Goal: Find specific page/section: Find specific page/section

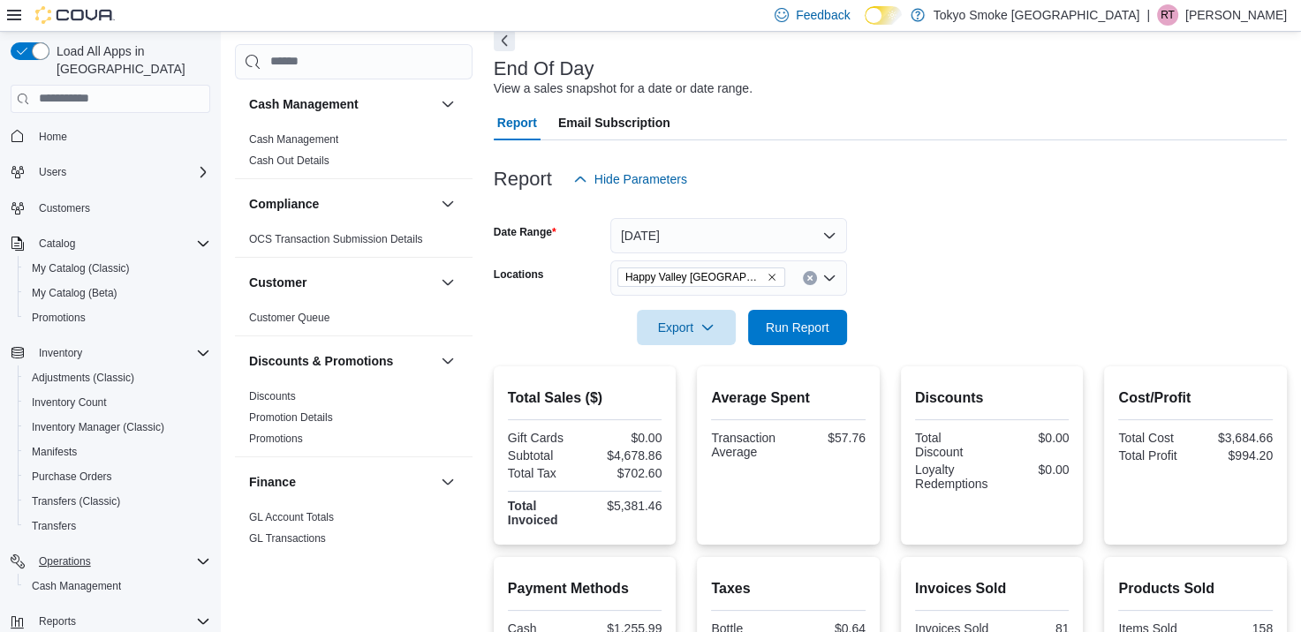
scroll to position [135, 0]
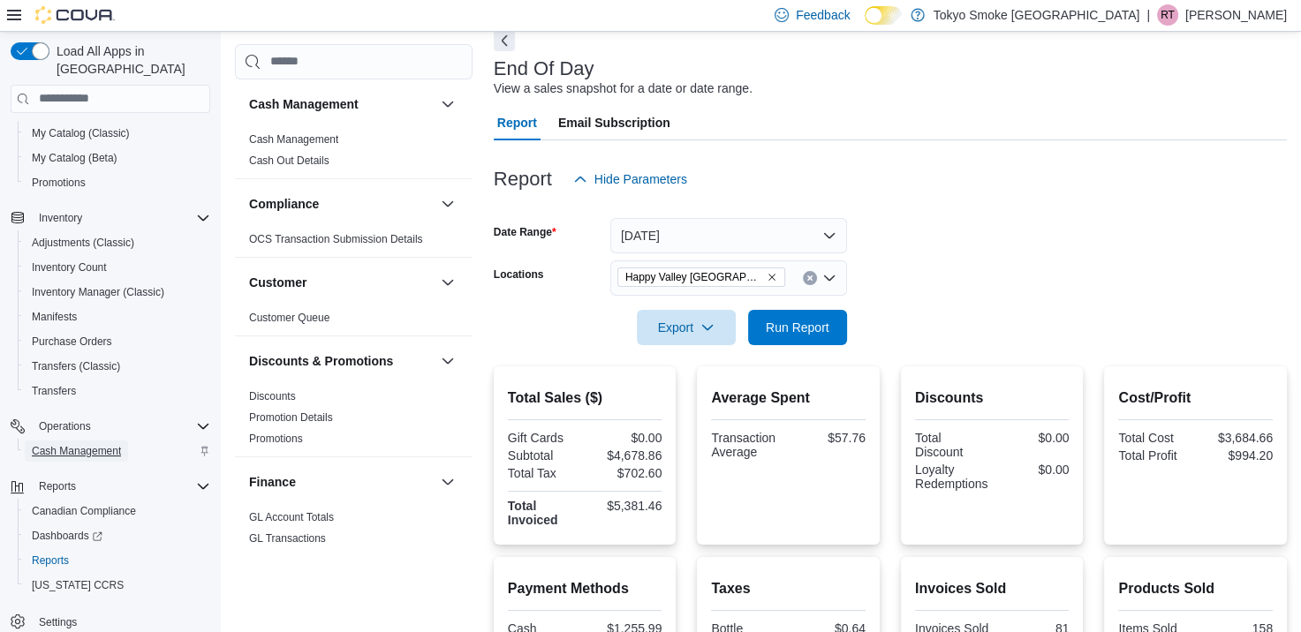
click at [37, 444] on span "Cash Management" at bounding box center [76, 451] width 89 height 14
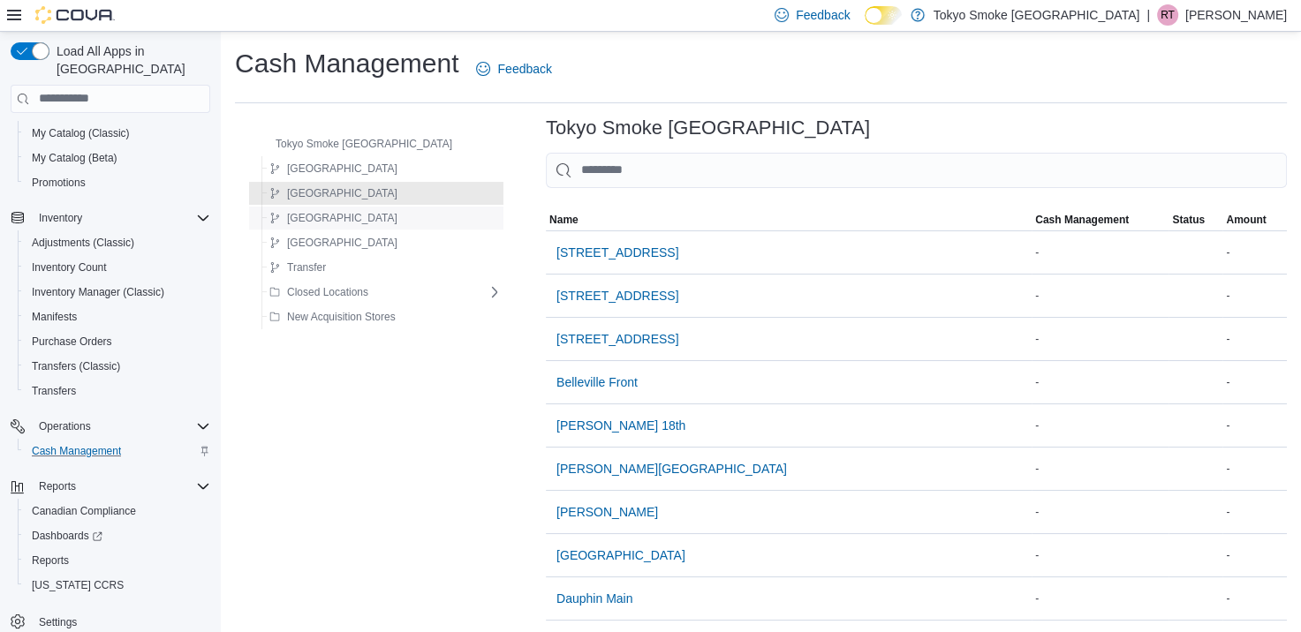
scroll to position [99, 0]
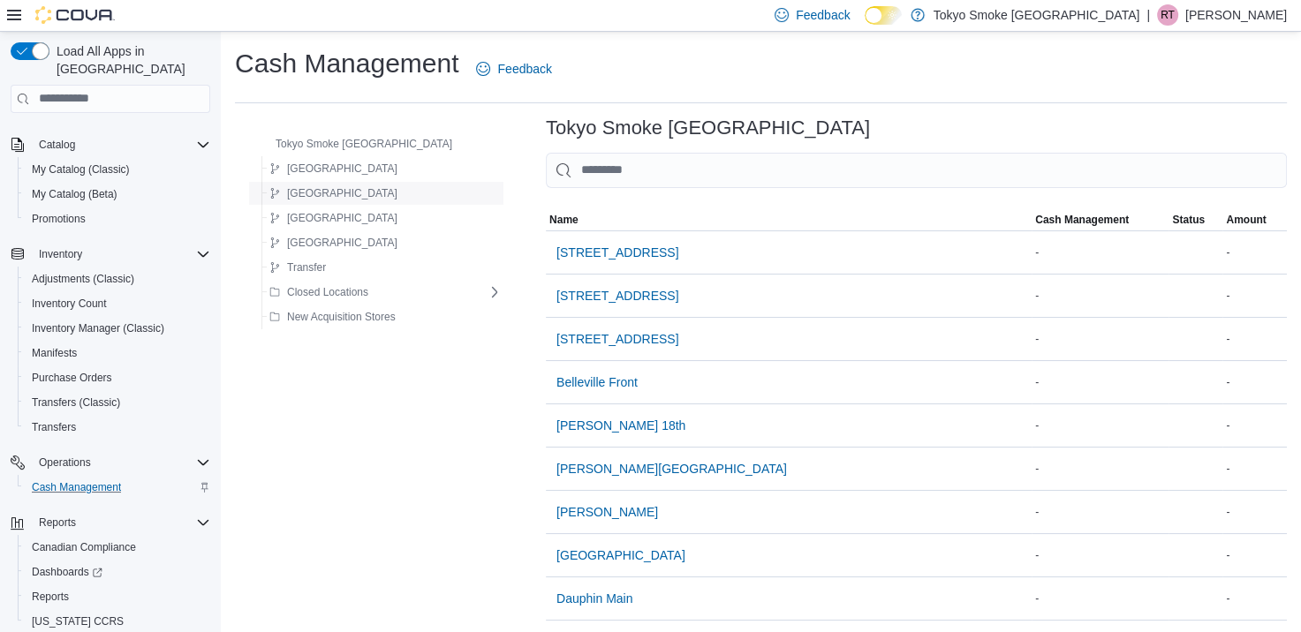
click at [357, 200] on button "[GEOGRAPHIC_DATA]" at bounding box center [333, 193] width 142 height 21
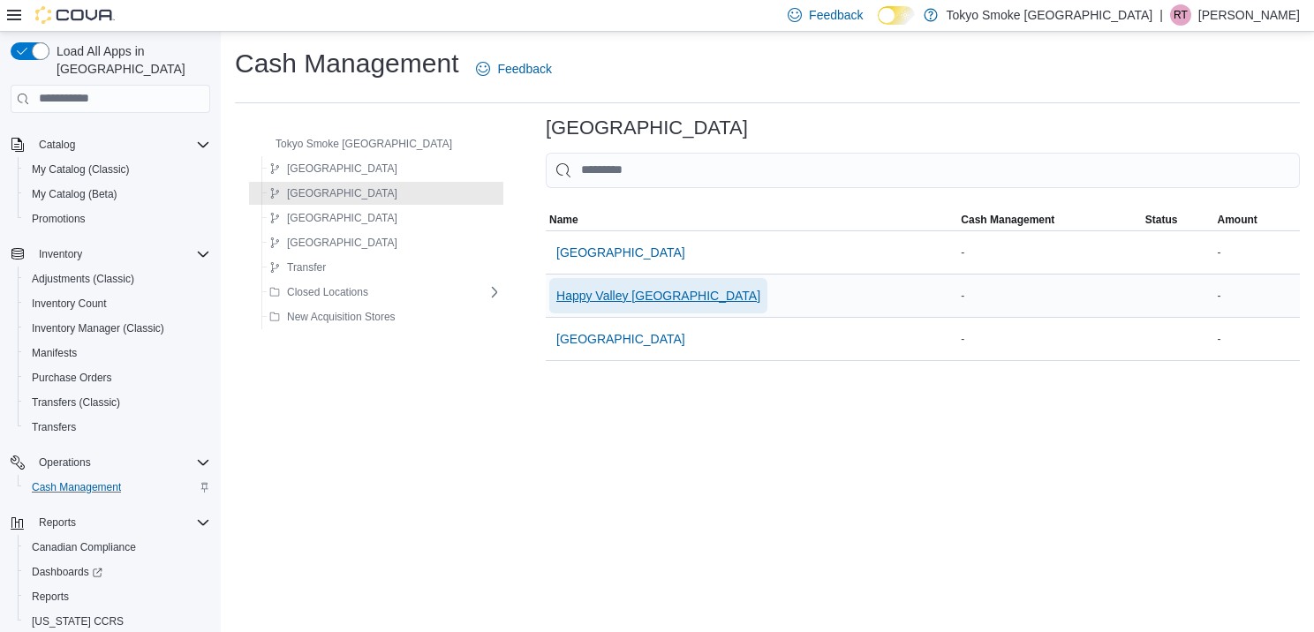
click at [556, 299] on span "Happy Valley [GEOGRAPHIC_DATA]" at bounding box center [658, 296] width 204 height 18
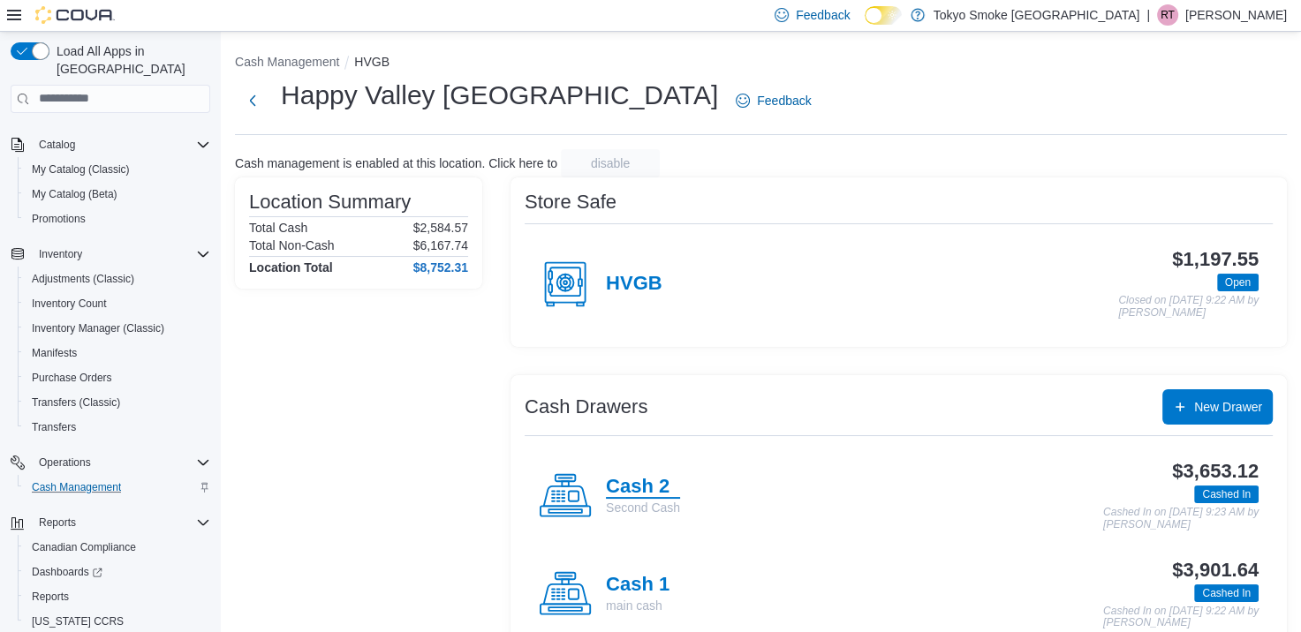
click at [640, 484] on h4 "Cash 2" at bounding box center [643, 487] width 74 height 23
